Goal: Task Accomplishment & Management: Manage account settings

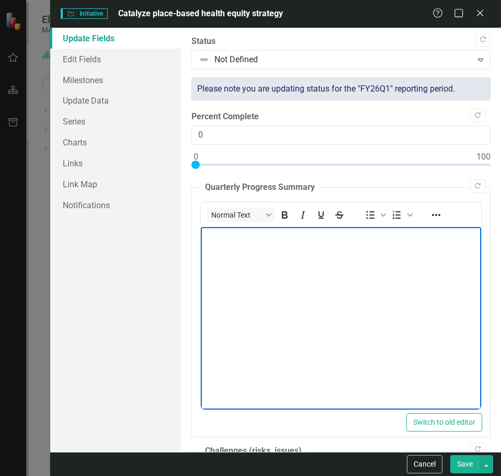
scroll to position [404, 0]
click at [331, 268] on body "Rich Text Area. Press ALT-0 for help." at bounding box center [340, 305] width 281 height 157
click at [338, 325] on body "Rich Text Area. Press ALT-0 for help." at bounding box center [340, 305] width 281 height 157
click at [308, 319] on body "AHEM's Place" at bounding box center [340, 305] width 281 height 157
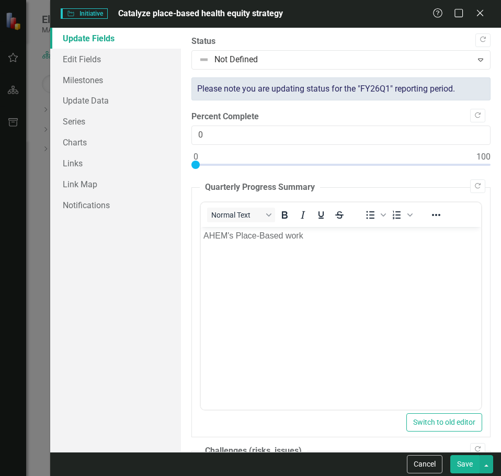
drag, startPoint x: 480, startPoint y: 12, endPoint x: 379, endPoint y: 78, distance: 120.6
click at [379, 78] on form "Initiative Initiative Catalyze place-based health equity strategy Help Maximize…" at bounding box center [275, 238] width 451 height 476
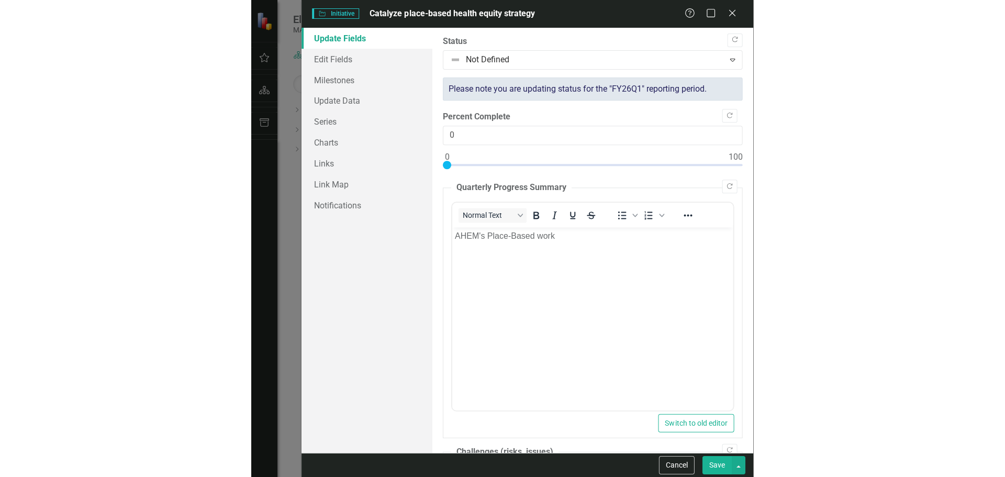
scroll to position [366, 0]
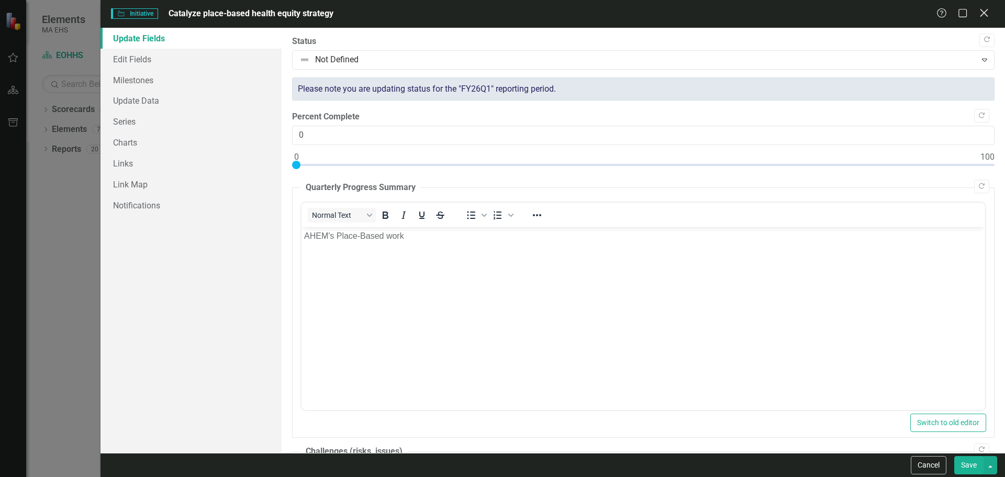
click at [501, 14] on icon at bounding box center [984, 13] width 8 height 8
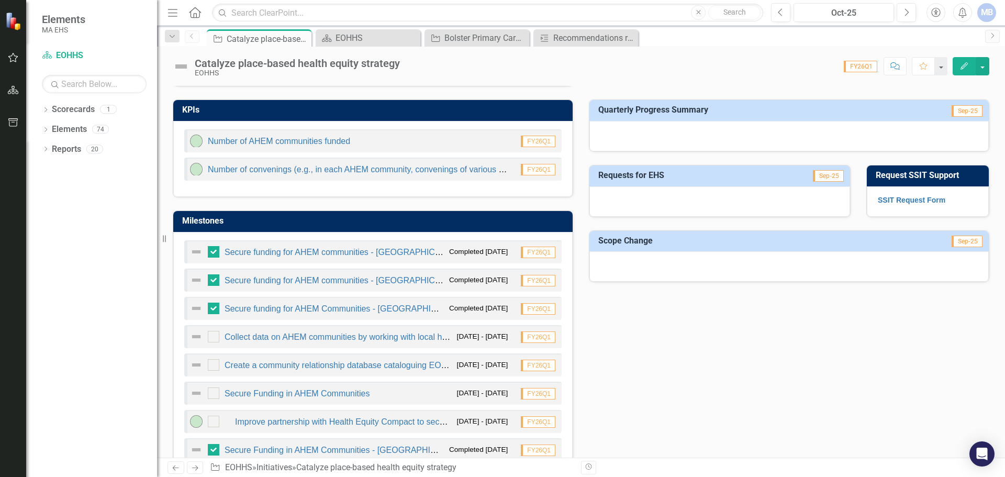
scroll to position [471, 0]
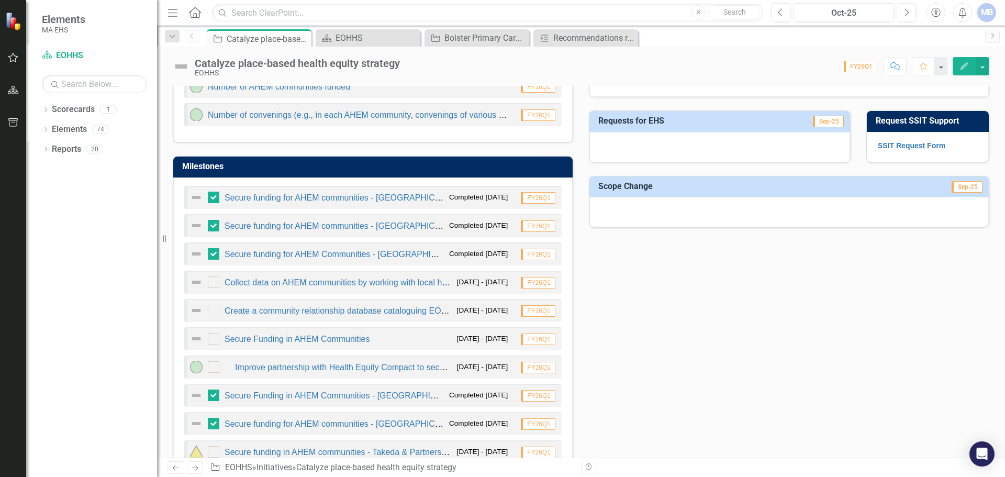
click at [501, 345] on div "KPIs Number of AHEM communities funded FY26Q1 Number of convenings (e.g., in ea…" at bounding box center [581, 284] width 832 height 504
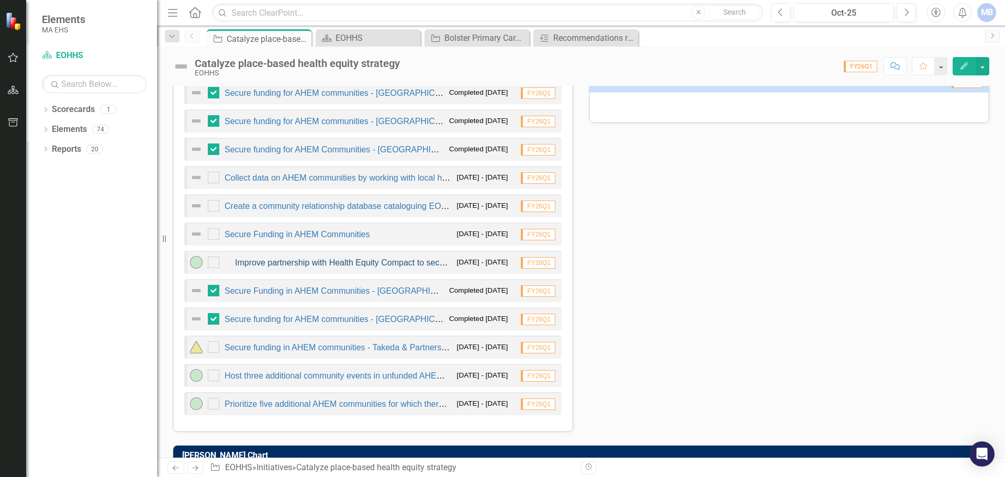
click at [356, 261] on link "Improve partnership with Health Equity Compact to secure funding for more AHEM …" at bounding box center [412, 262] width 355 height 9
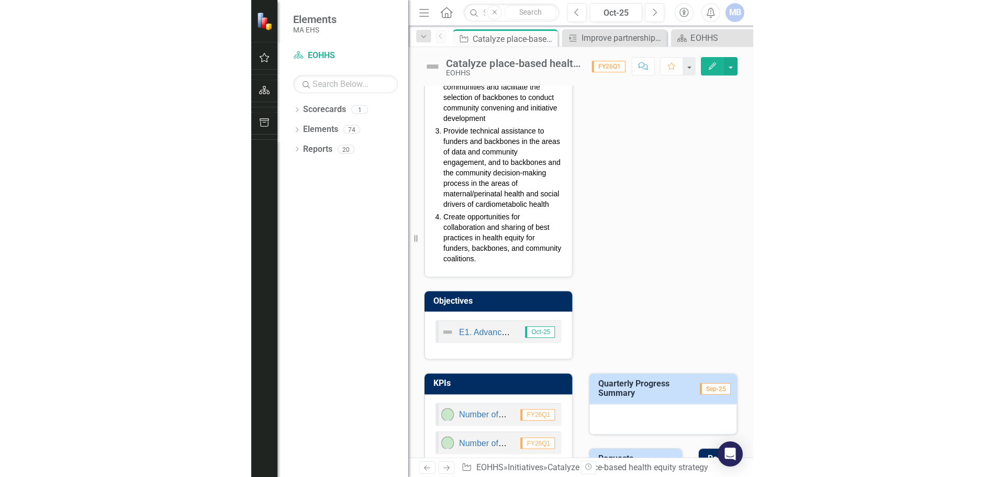
scroll to position [342, 0]
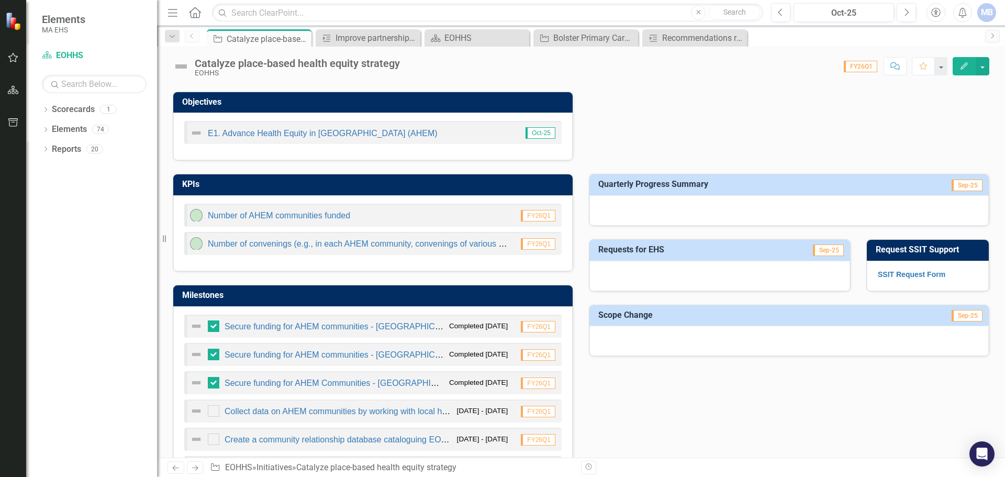
click at [501, 63] on button "Edit" at bounding box center [964, 66] width 23 height 18
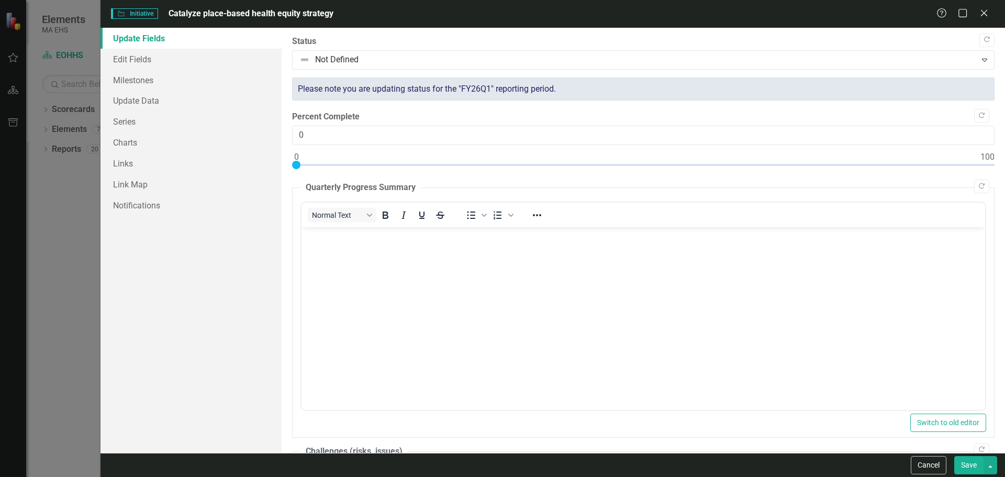
scroll to position [0, 0]
click at [443, 275] on body "Rich Text Area. Press ALT-0 for help." at bounding box center [643, 305] width 684 height 157
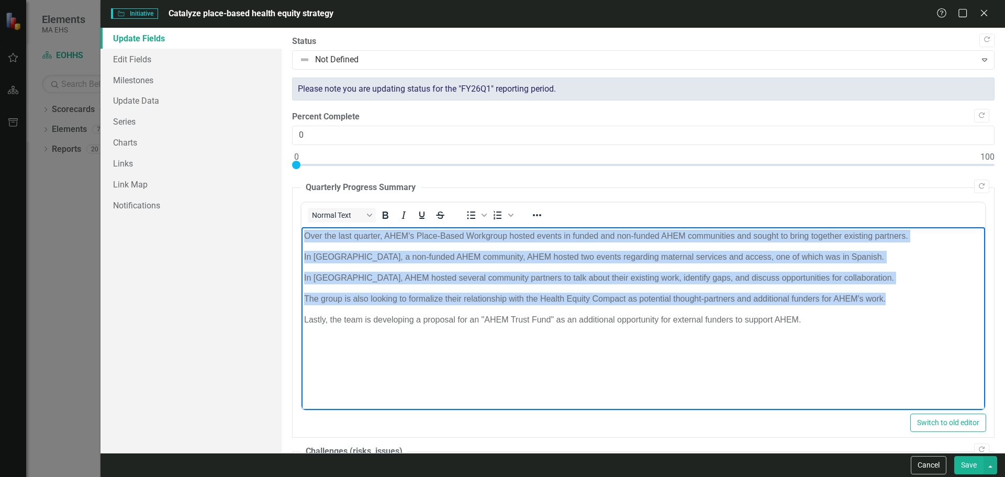
copy body "Over the last quarter, AHEM's Place-Based Workgroup hosted events in funded and…"
click at [393, 270] on body "Over the last quarter, AHEM's Place-Based Workgroup hosted events in funded and…" at bounding box center [643, 305] width 684 height 157
click at [386, 283] on p "In [GEOGRAPHIC_DATA], AHEM hosted several community partners to talk about thei…" at bounding box center [643, 277] width 678 height 13
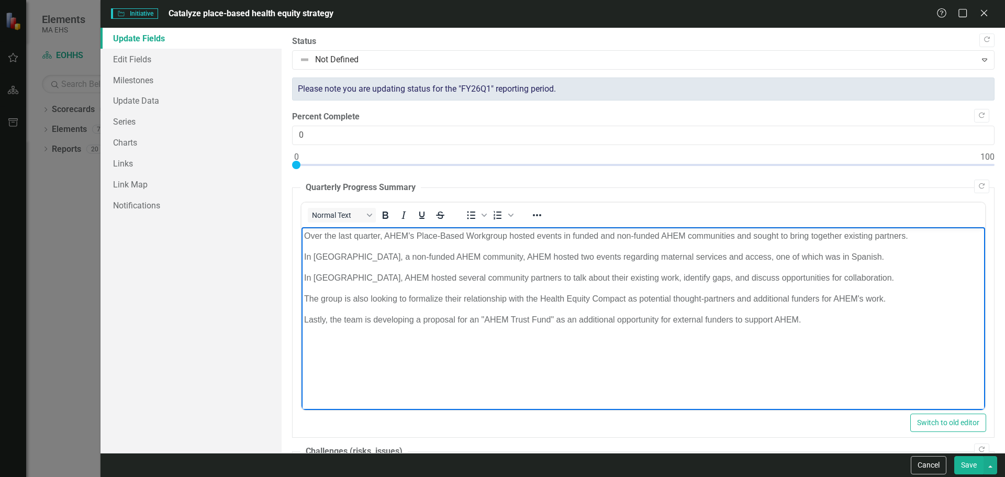
click at [442, 304] on p "The group is also looking to formalize their relationship with the Health Equit…" at bounding box center [643, 298] width 678 height 13
click at [343, 316] on p "Lastly, the team is developing a proposal for an "AHEM Trust Fund" as an additi…" at bounding box center [643, 319] width 678 height 13
click at [501, 317] on p "Lastly, the team is developing a proposal for an "AHEM Trust Fund" as an additi…" at bounding box center [643, 319] width 678 height 13
click at [501, 334] on body "Over the last quarter, AHEM's Place-Based Workgroup hosted events in funded and…" at bounding box center [643, 305] width 684 height 157
click at [501, 321] on p "Lastly, the team is developing a proposal for an "AHEM Trust Fund" as an additi…" at bounding box center [643, 319] width 678 height 13
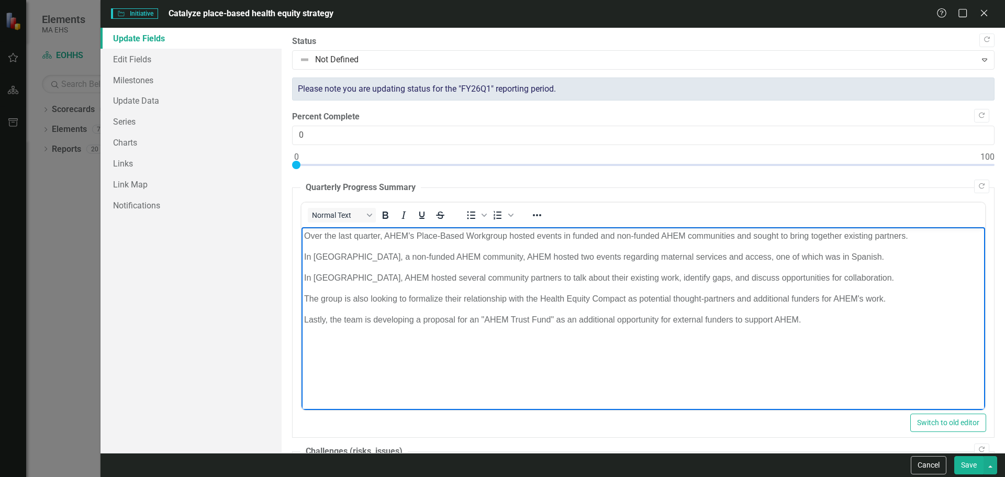
click at [501, 316] on p "Lastly, the team is developing a proposal for an "AHEM Trust Fund" as an additi…" at bounding box center [643, 319] width 678 height 13
drag, startPoint x: 916, startPoint y: 360, endPoint x: 238, endPoint y: 198, distance: 697.3
click at [301, 227] on html "Over the last quarter, AHEM's Place-Based Workgroup hosted events in funded and…" at bounding box center [643, 305] width 684 height 157
copy body "Over the last quarter, AHEM's Place-Based Workgroup hosted events in funded and…"
click at [501, 472] on button "Save" at bounding box center [968, 465] width 29 height 18
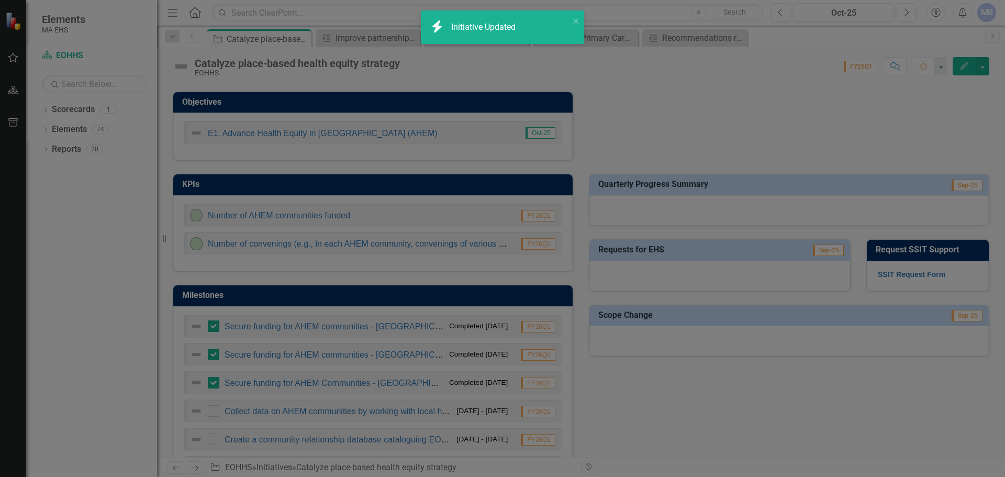
checkbox input "false"
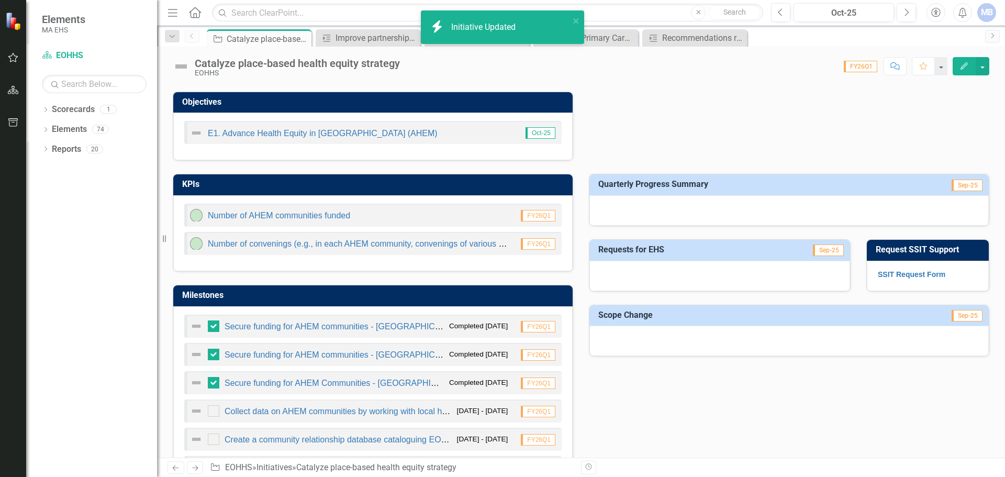
checkbox input "true"
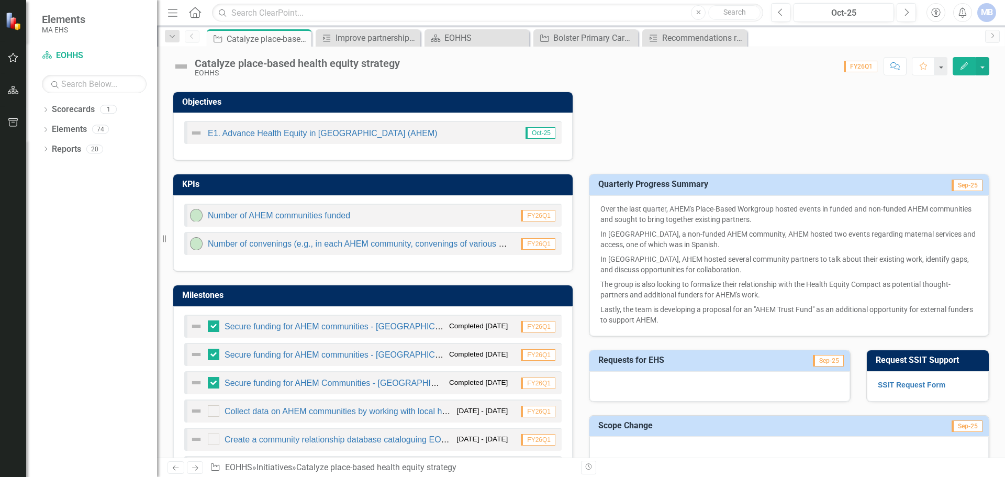
scroll to position [395, 0]
